Goal: Transaction & Acquisition: Purchase product/service

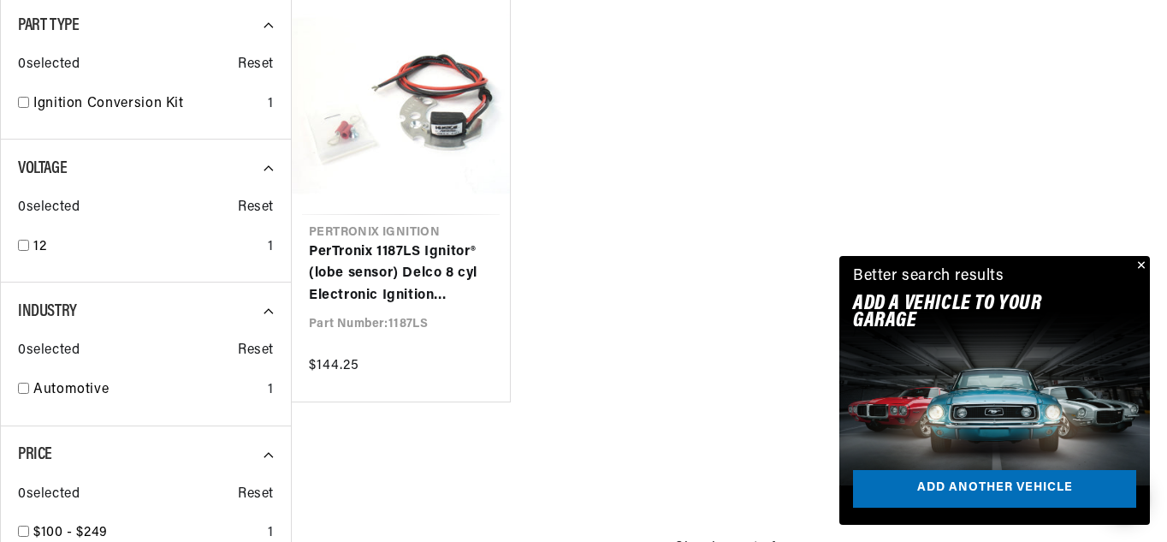
scroll to position [0, 518]
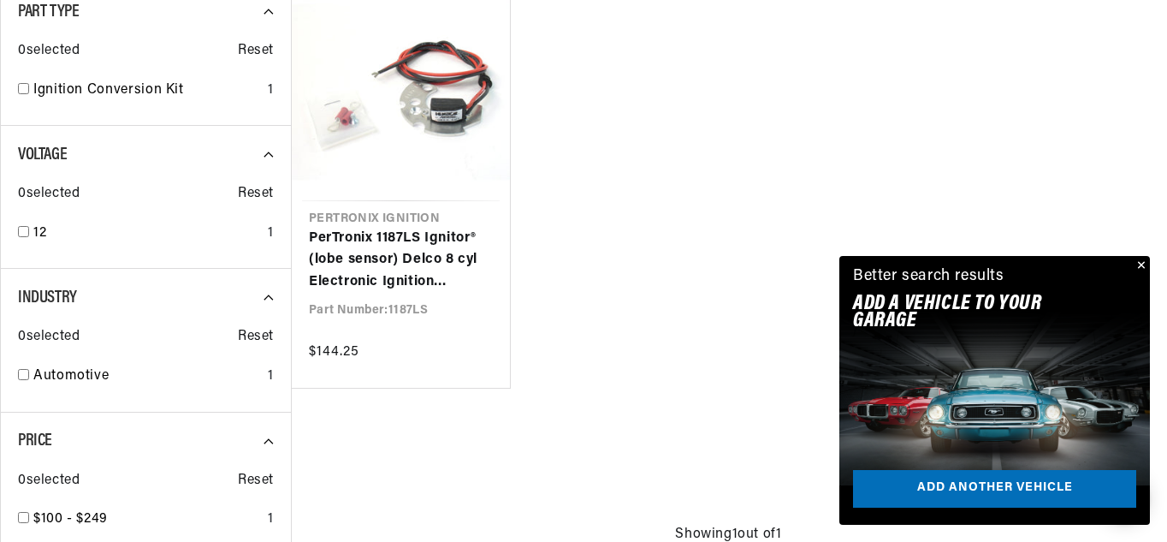
click at [791, 174] on ul "Pertronix Ignition PerTronix 1187LS Ignitor® (lobe sensor) Delco 8 cyl Electron…" at bounding box center [728, 185] width 875 height 406
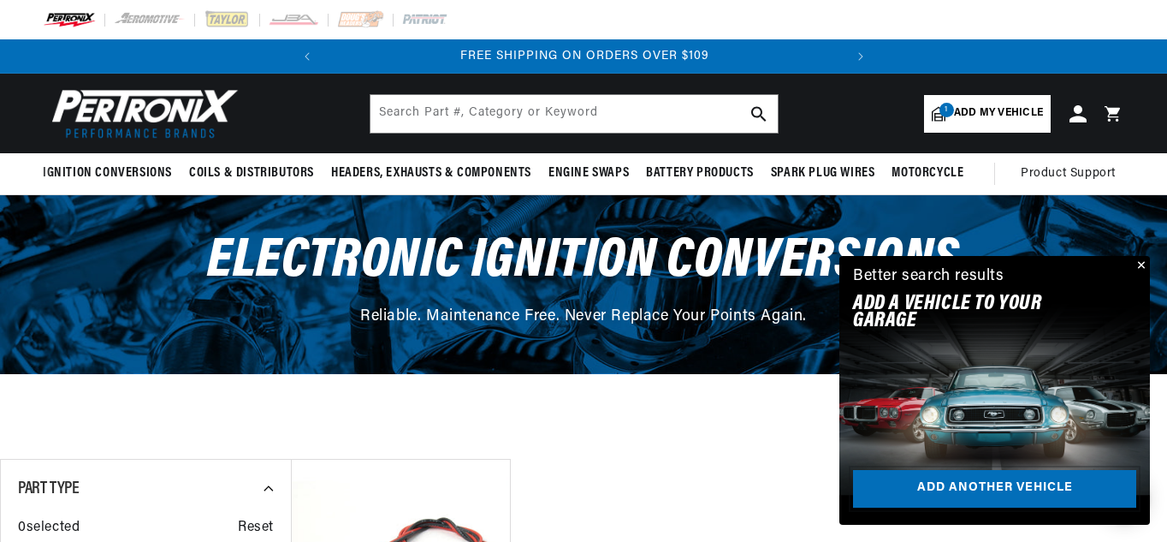
click at [1053, 484] on link "Add another vehicle" at bounding box center [994, 489] width 283 height 39
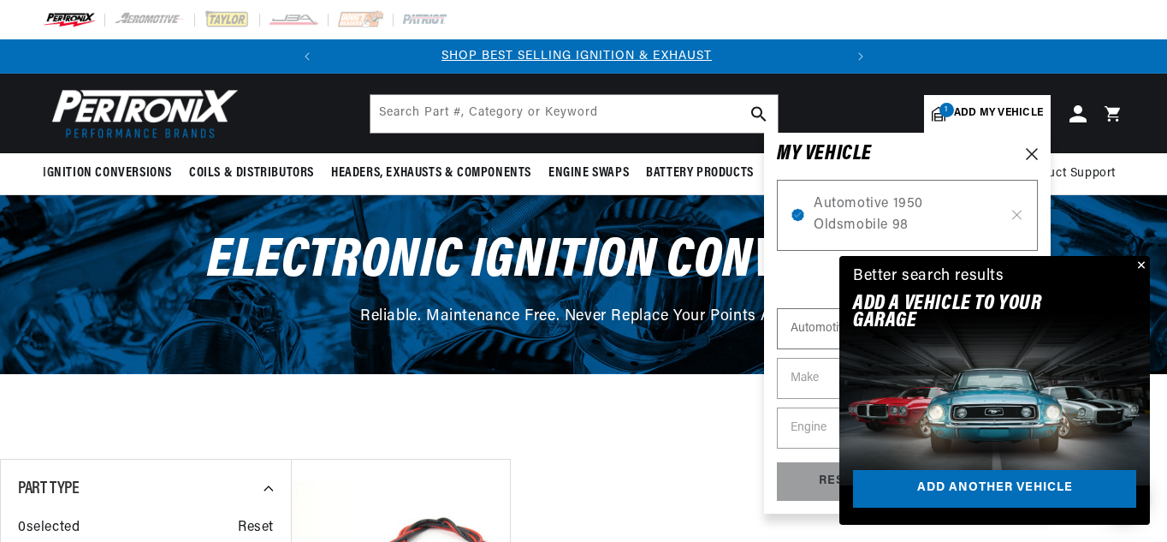
scroll to position [0, 0]
click at [1141, 263] on button "Close" at bounding box center [1139, 266] width 21 height 21
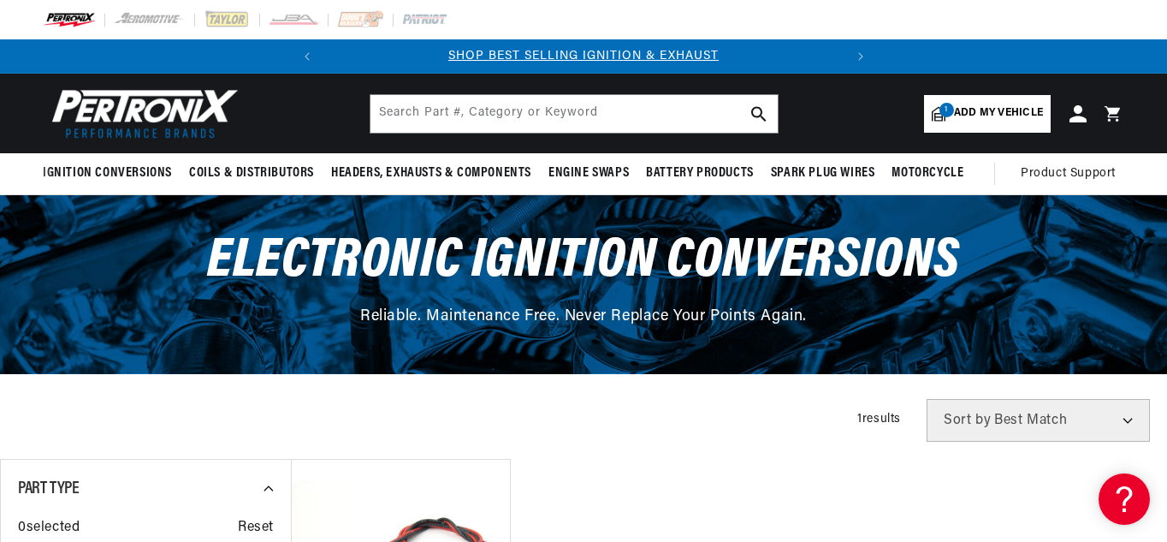
click at [1141, 263] on div "Electronic Ignition Conversions Reliable. Maintenance Free. Never Replace Your …" at bounding box center [583, 284] width 1167 height 178
click at [993, 109] on span "Add my vehicle" at bounding box center [998, 113] width 89 height 16
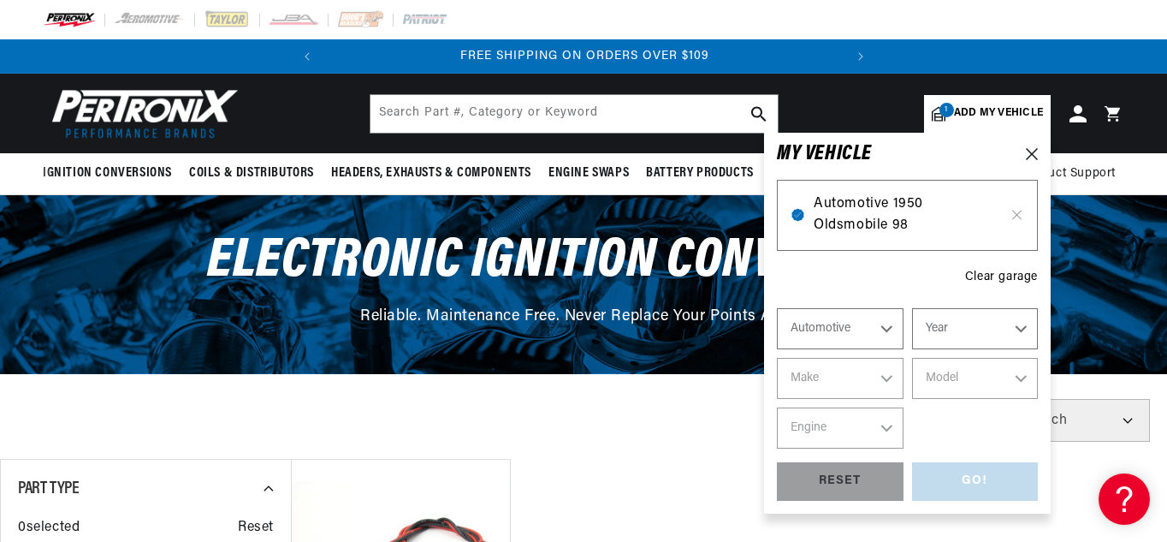
click at [947, 204] on span "Automotive 1950 Oldsmobile 98" at bounding box center [907, 215] width 187 height 44
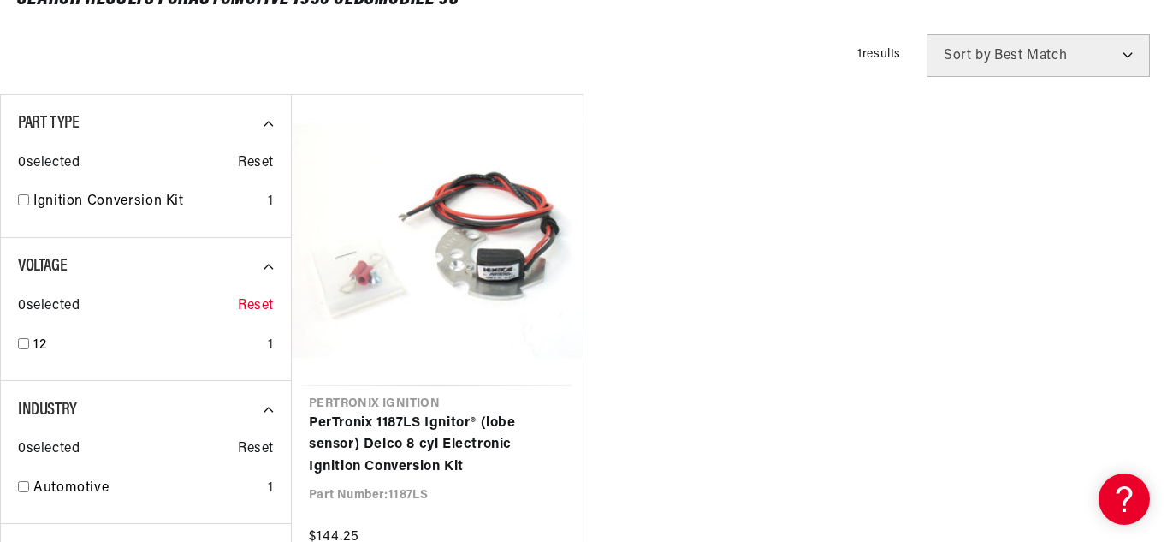
scroll to position [0, 518]
click at [265, 266] on icon at bounding box center [275, 266] width 23 height 23
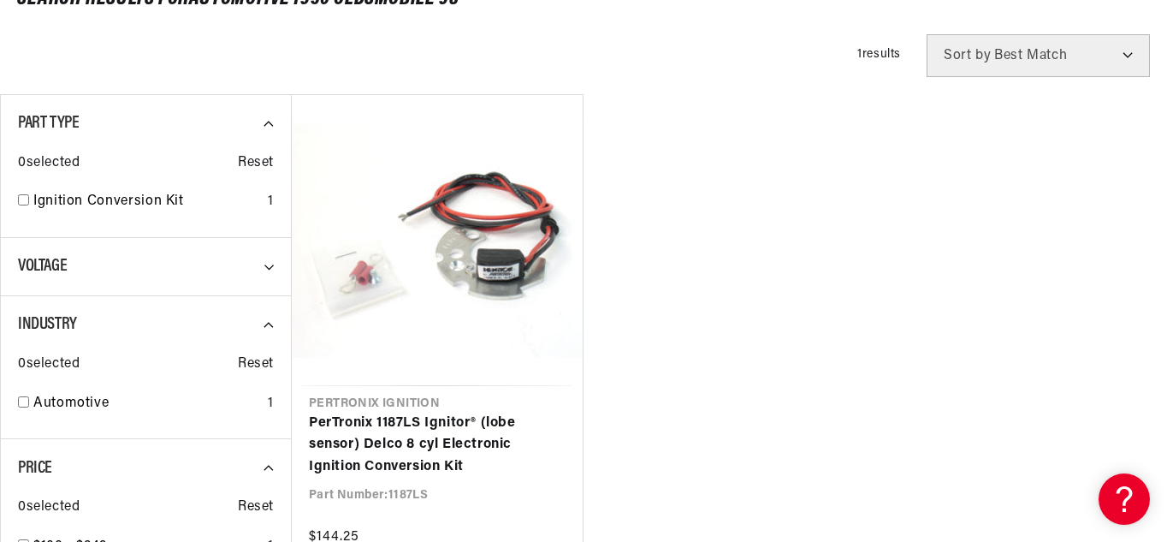
click at [265, 266] on icon at bounding box center [275, 266] width 23 height 23
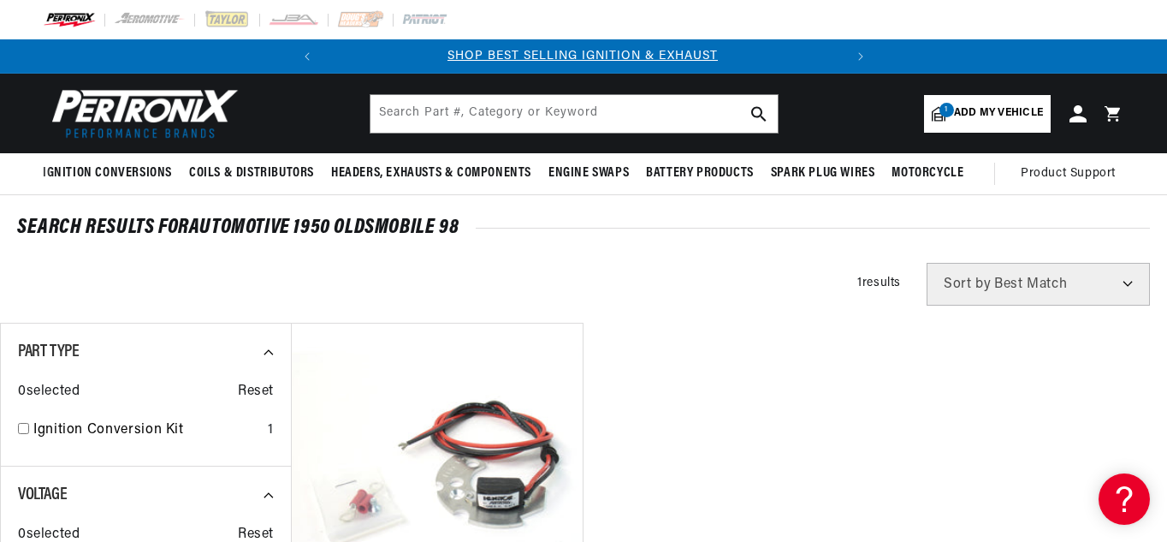
scroll to position [0, 0]
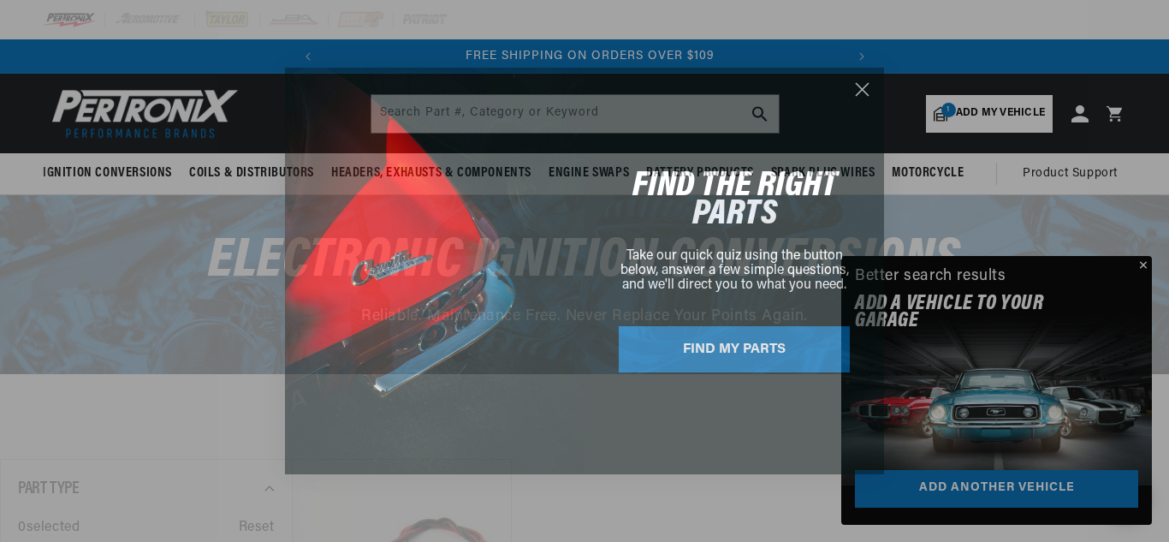
scroll to position [0, 518]
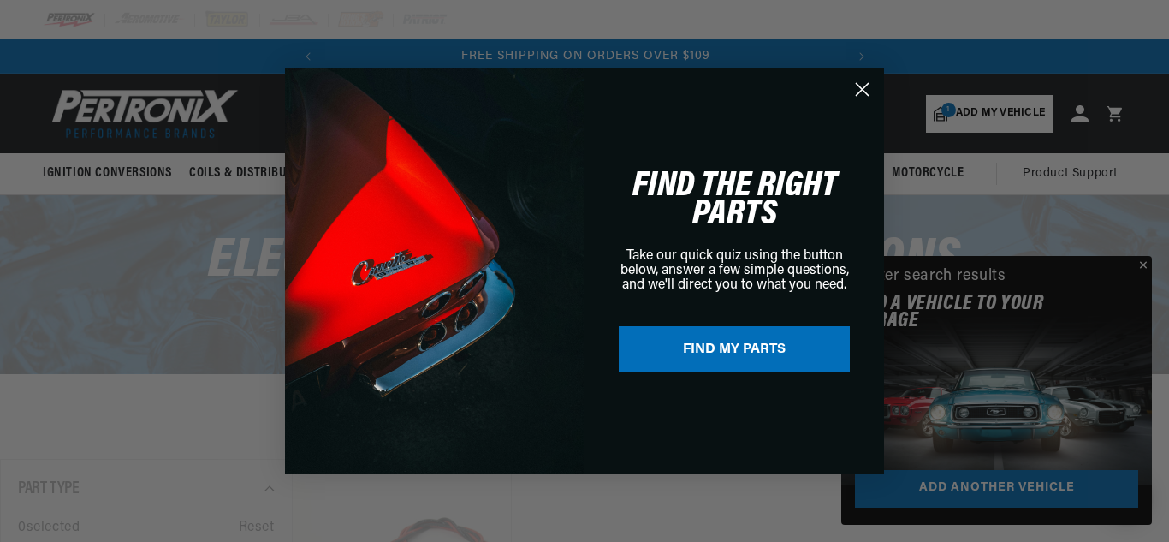
click at [774, 350] on button "FIND MY PARTS" at bounding box center [734, 349] width 231 height 46
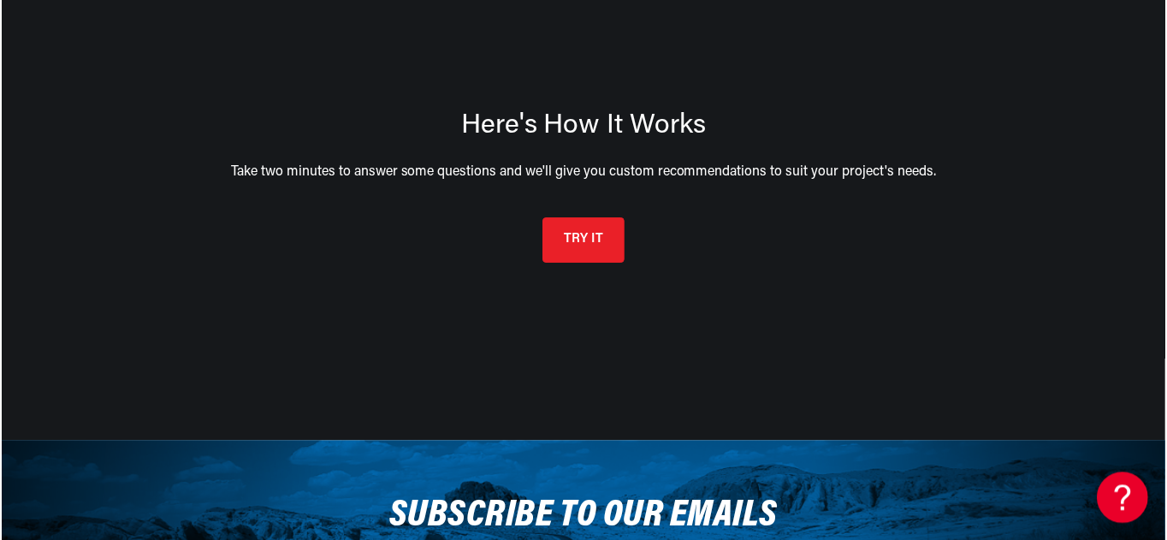
scroll to position [0, 518]
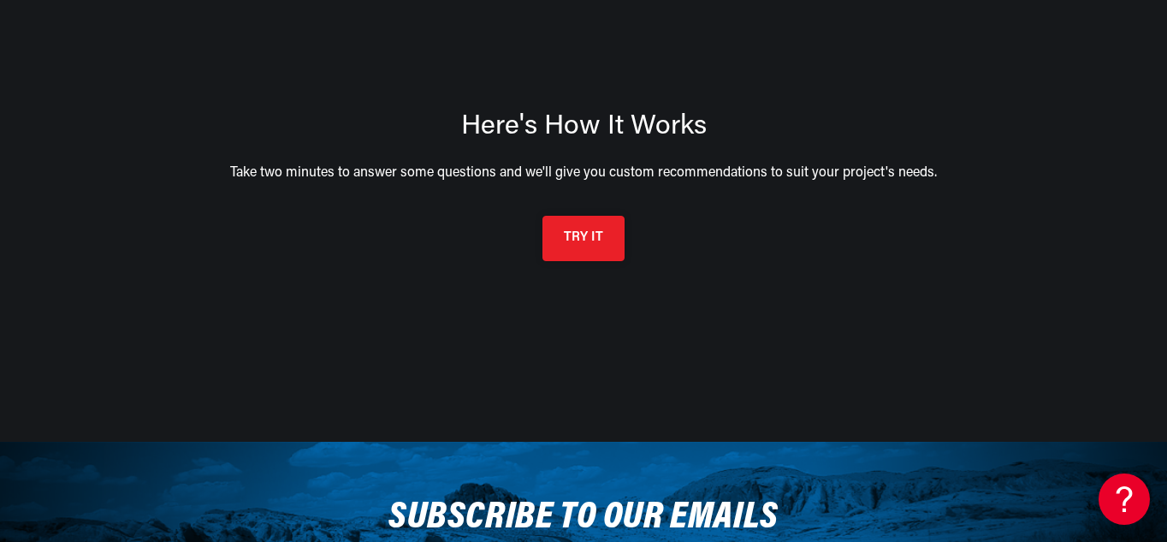
click at [595, 240] on button "TRY IT" at bounding box center [583, 238] width 82 height 45
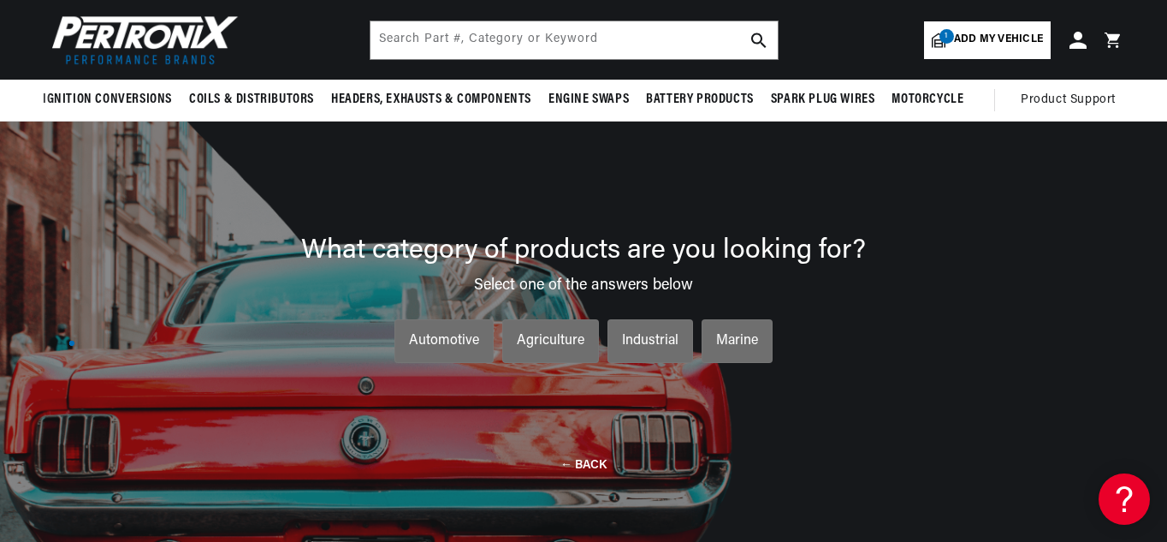
scroll to position [0, 0]
click at [438, 342] on div "Automotive" at bounding box center [444, 341] width 70 height 22
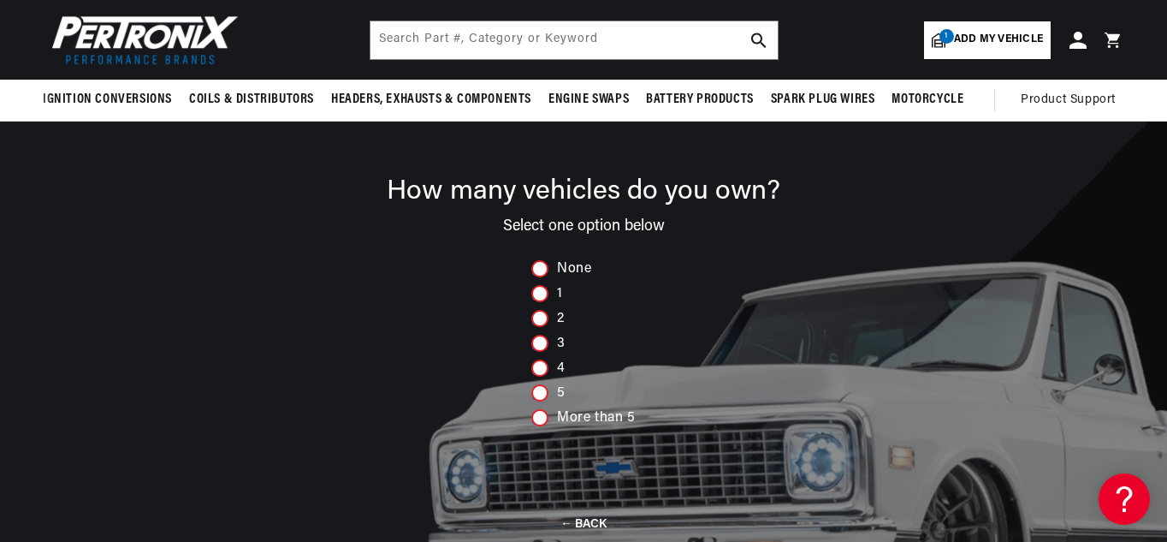
click at [540, 344] on div at bounding box center [539, 343] width 17 height 17
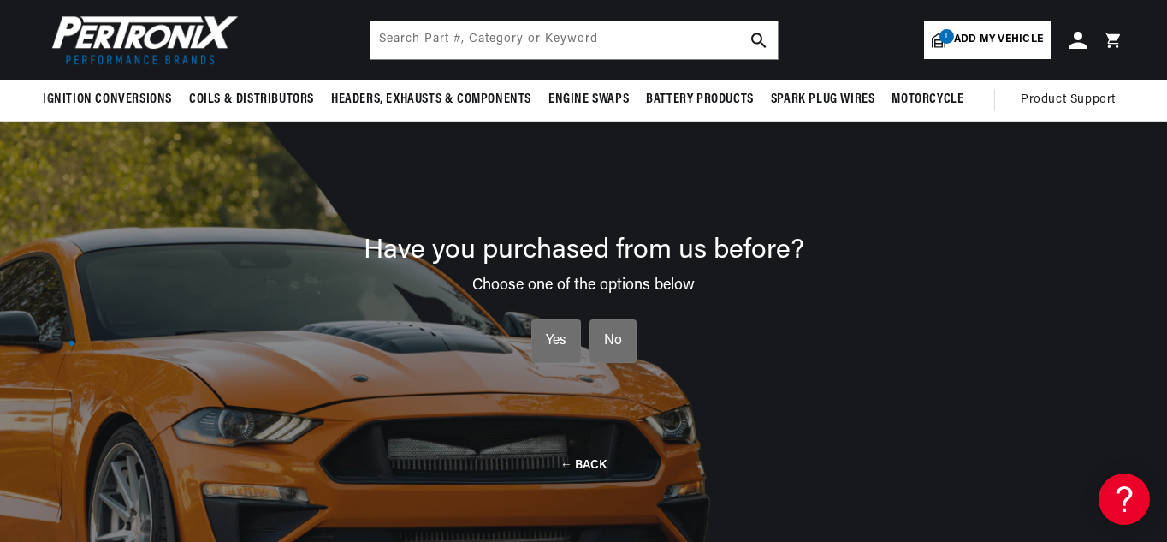
scroll to position [0, 518]
click at [613, 332] on div "No" at bounding box center [613, 341] width 18 height 22
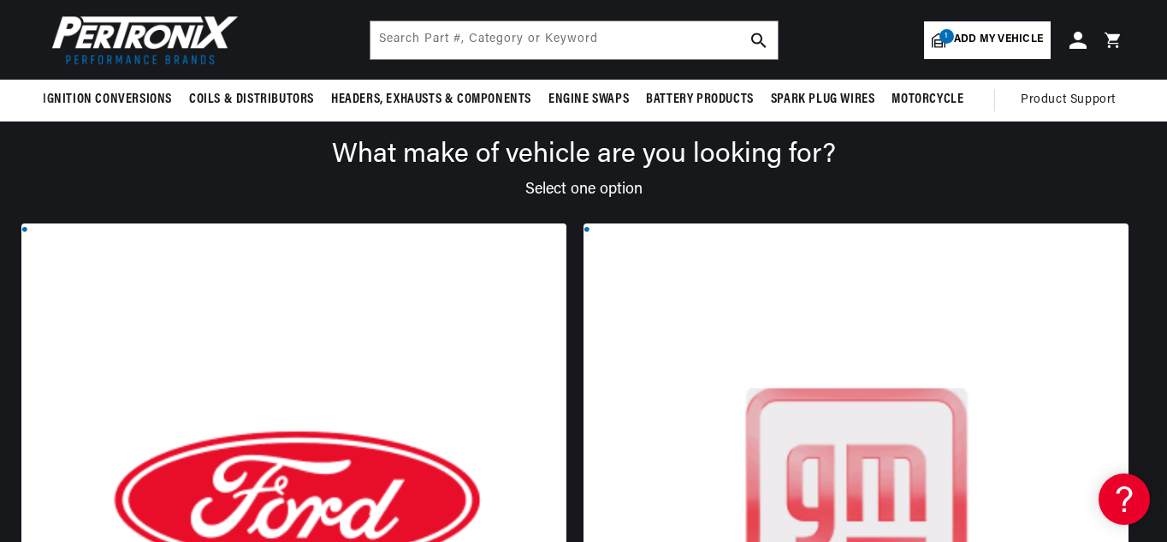
click at [584, 310] on div at bounding box center [856, 515] width 545 height 585
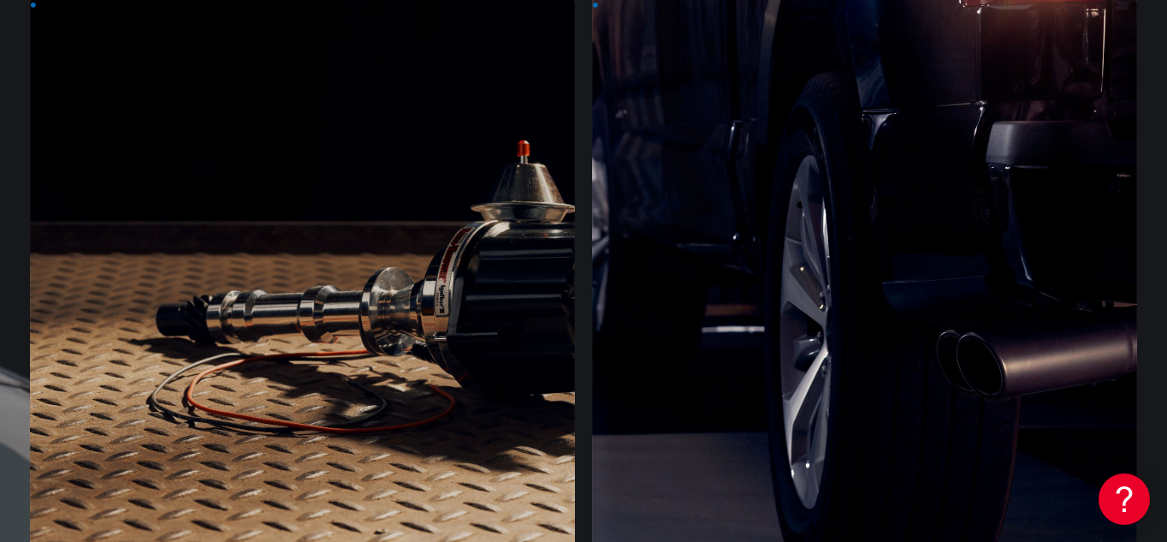
scroll to position [347, 0]
click at [222, 365] on div at bounding box center [302, 290] width 545 height 585
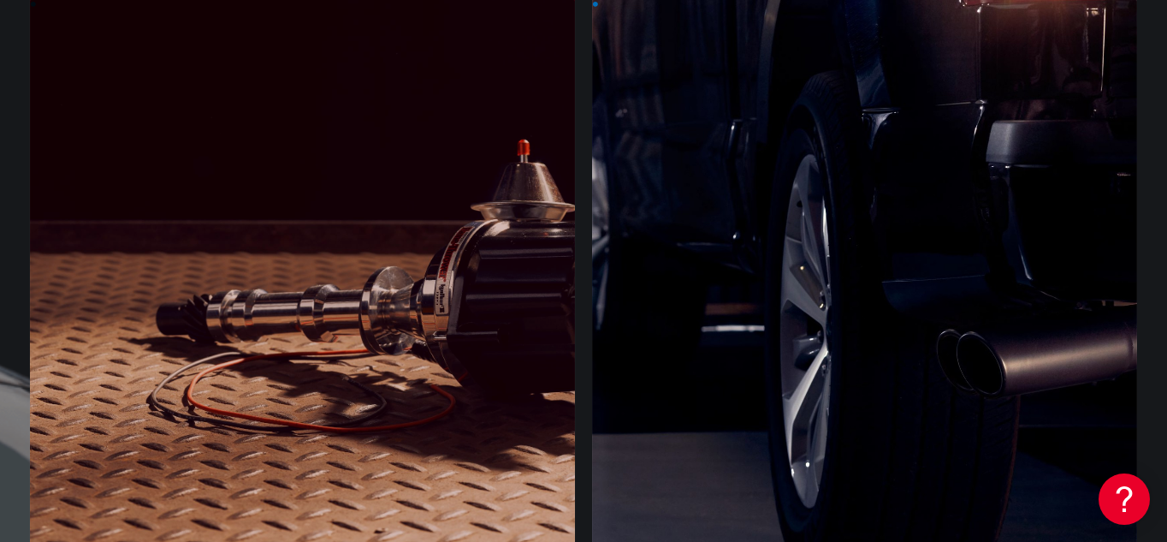
scroll to position [0, 518]
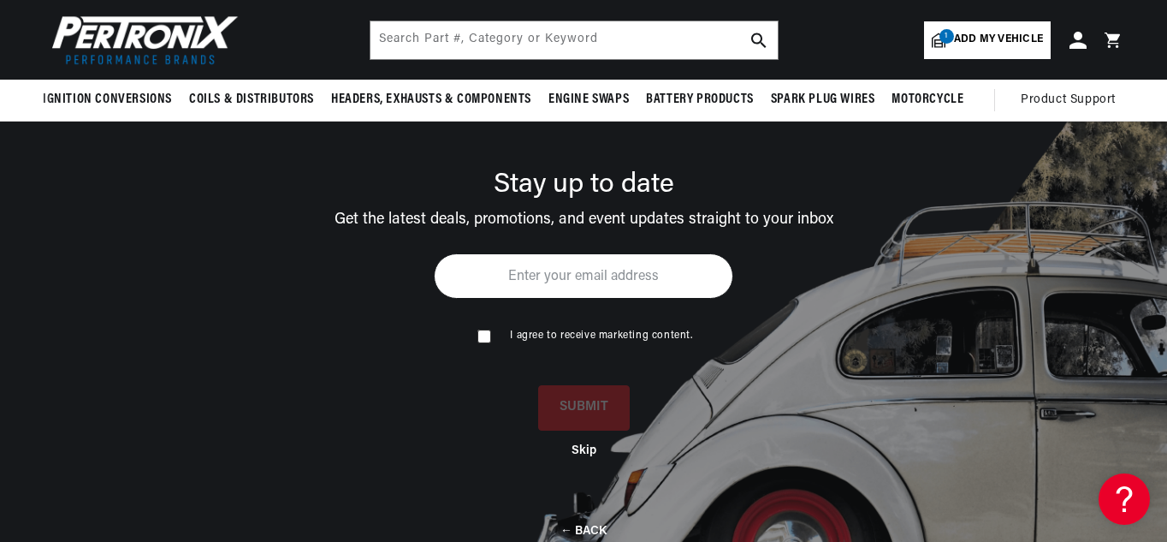
scroll to position [0, 0]
click at [481, 336] on input "checkbox" at bounding box center [482, 334] width 11 height 11
checkbox input "true"
click at [550, 277] on input "email" at bounding box center [583, 275] width 299 height 45
type input "mdcrump1954@yahoo.com"
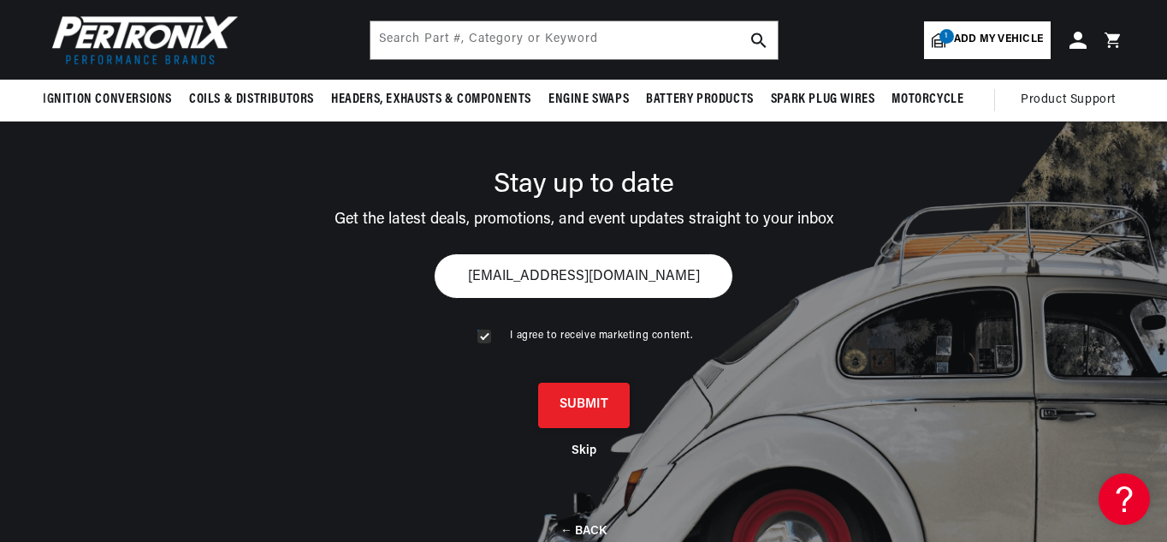
click at [585, 409] on button "SUBMIT" at bounding box center [584, 404] width 92 height 45
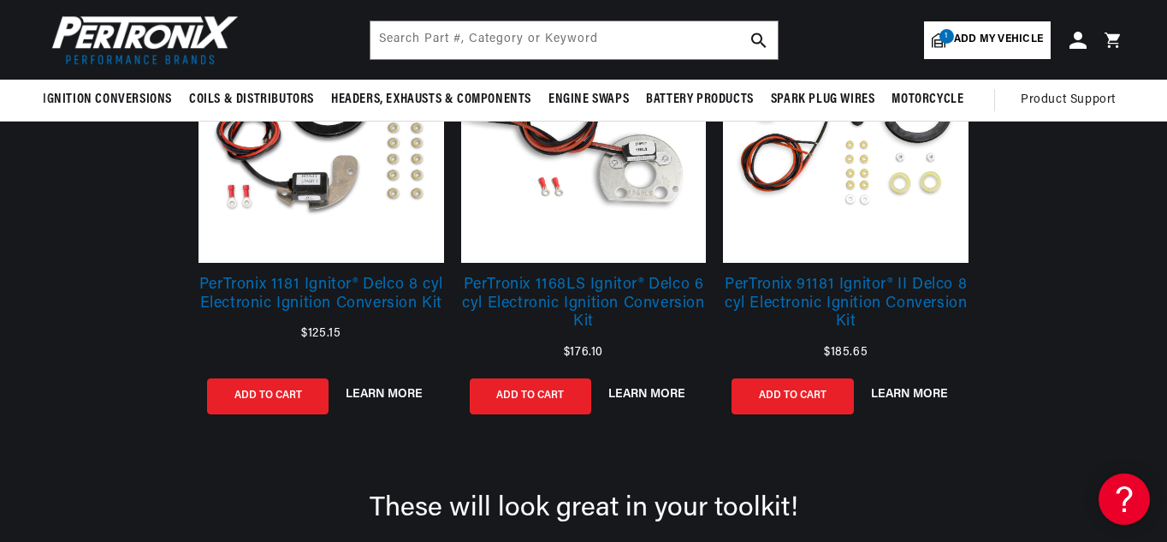
scroll to position [293, 0]
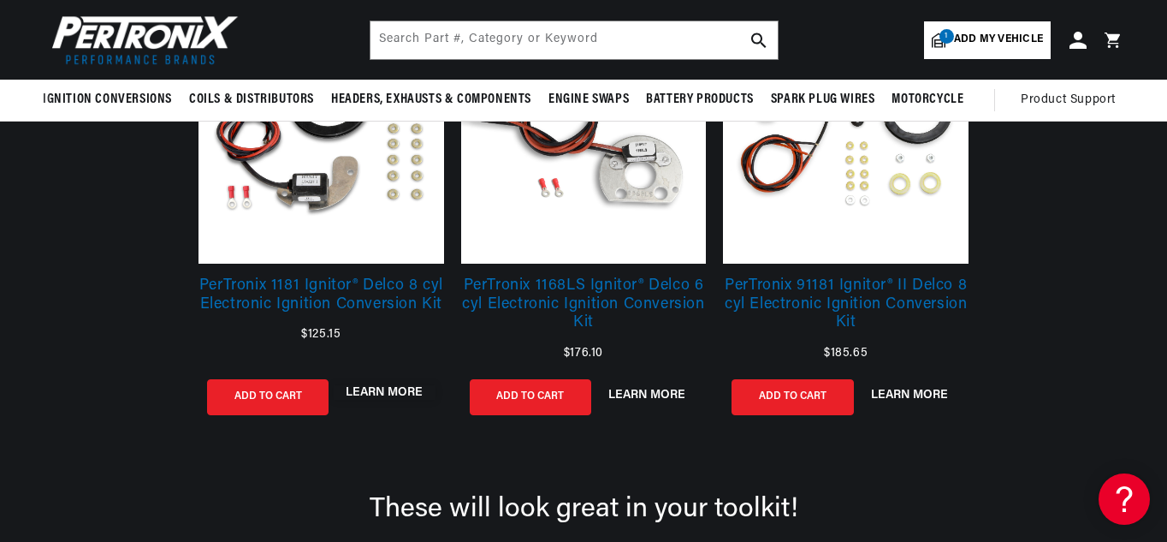
click at [383, 390] on button "LEARN MORE" at bounding box center [384, 392] width 101 height 15
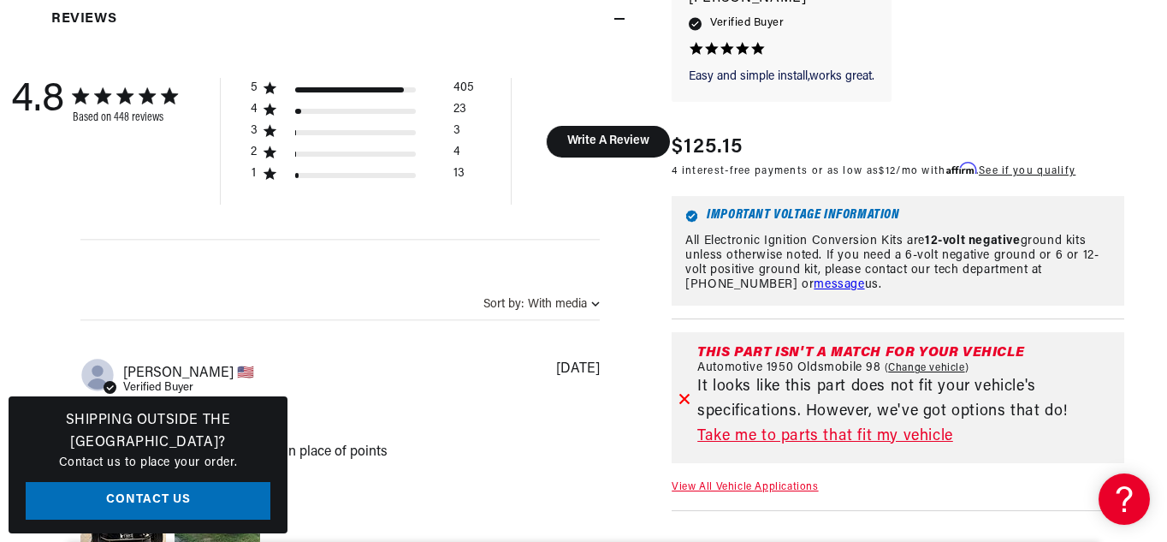
click at [917, 439] on link "Take me to parts that fit my vehicle" at bounding box center [907, 436] width 420 height 25
